Goal: Task Accomplishment & Management: Use online tool/utility

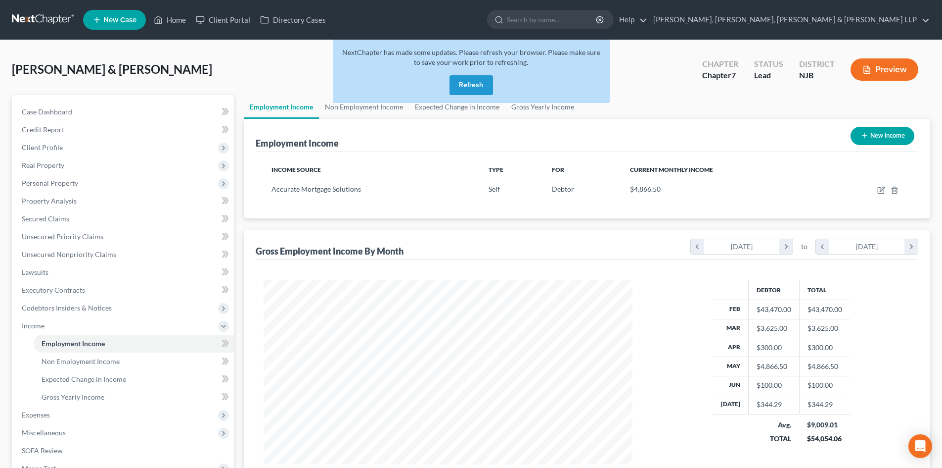
scroll to position [185, 389]
click at [470, 80] on button "Refresh" at bounding box center [472, 85] width 44 height 20
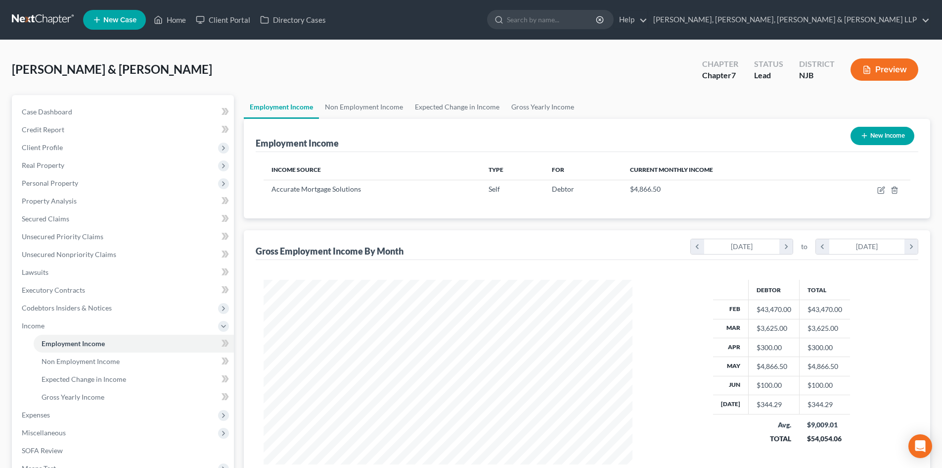
scroll to position [185, 389]
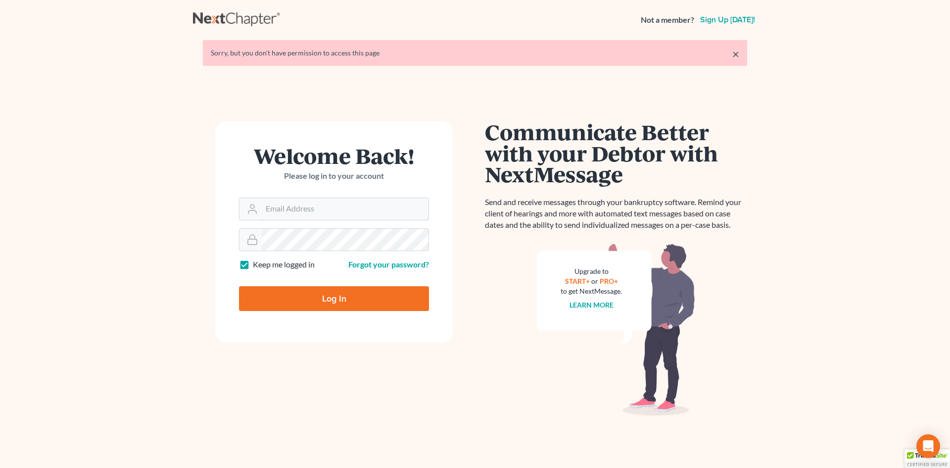
type input "[EMAIL_ADDRESS][DOMAIN_NAME]"
click at [339, 309] on input "Log In" at bounding box center [334, 298] width 190 height 25
type input "Thinking..."
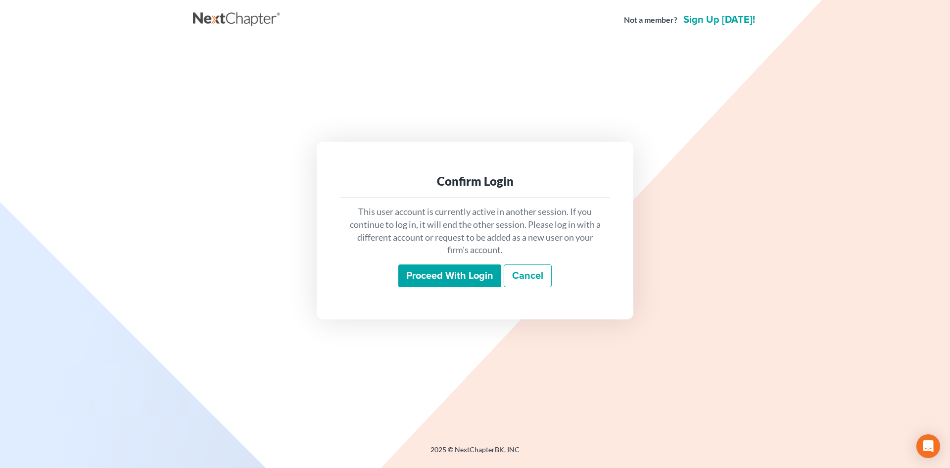
click at [456, 279] on input "Proceed with login" at bounding box center [449, 275] width 103 height 23
